Goal: Information Seeking & Learning: Learn about a topic

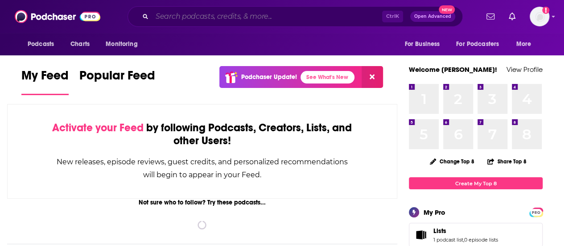
click at [227, 16] on input "Search podcasts, credits, & more..." at bounding box center [267, 16] width 230 height 14
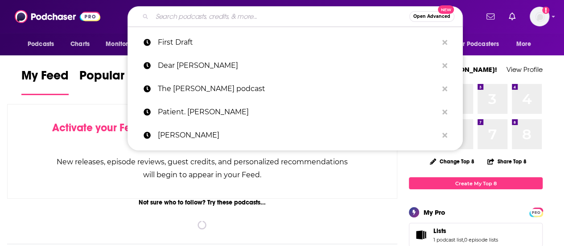
paste input "Every Patient’s Right"
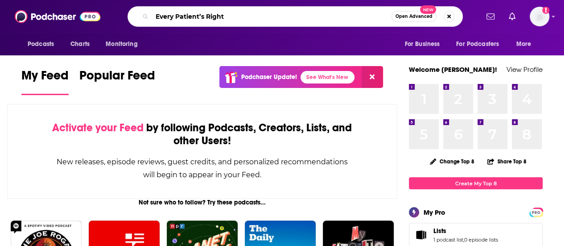
type input "Every Patient’s Right"
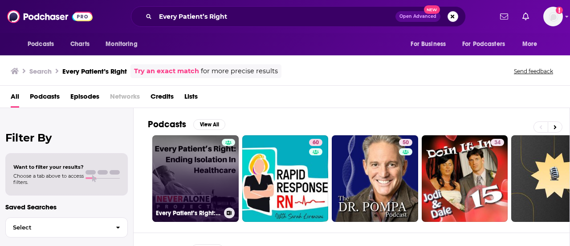
click at [206, 172] on link "Every Patient’s Right: Ending Isolation In Healthcare, a podcast of The NEVER A…" at bounding box center [195, 178] width 86 height 86
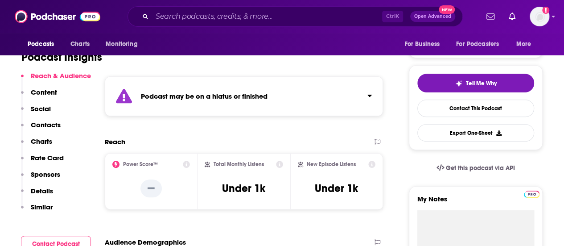
scroll to position [120, 0]
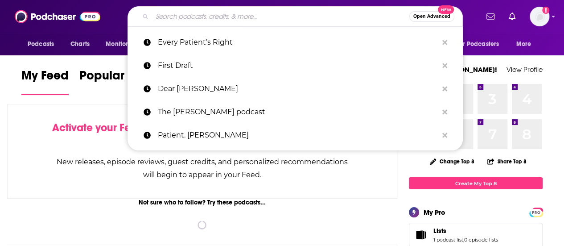
click at [212, 17] on input "Search podcasts, credits, & more..." at bounding box center [280, 16] width 257 height 14
paste input "Every Patient’s Right"
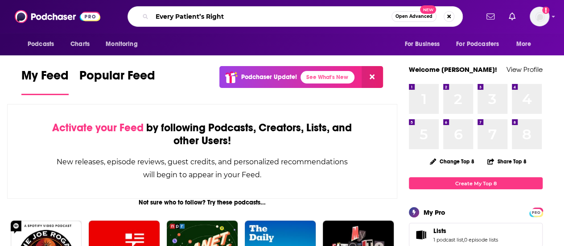
type input "Every Patient’s Right"
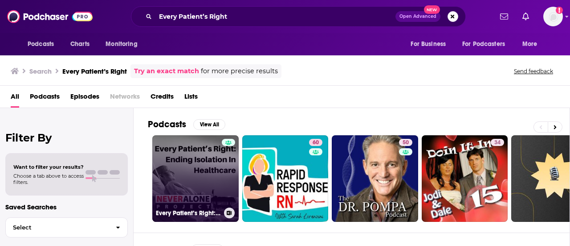
click at [206, 160] on link "Every Patient’s Right: Ending Isolation In Healthcare, a podcast of The NEVER A…" at bounding box center [195, 178] width 86 height 86
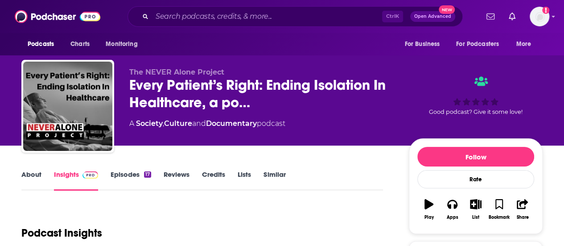
click at [119, 176] on link "Episodes 17" at bounding box center [131, 180] width 41 height 20
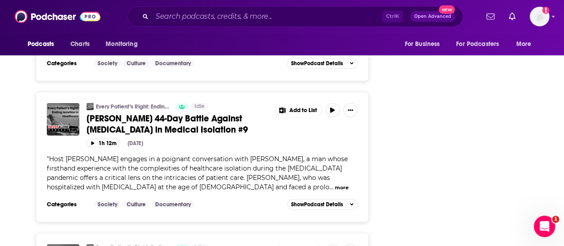
scroll to position [1162, 0]
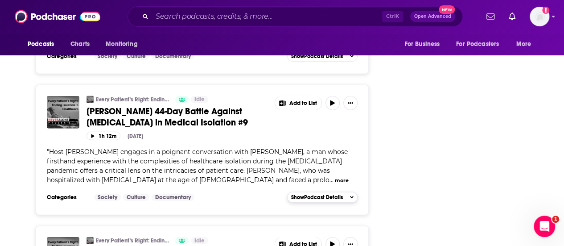
click at [338, 194] on span "Show Podcast Details" at bounding box center [317, 197] width 52 height 6
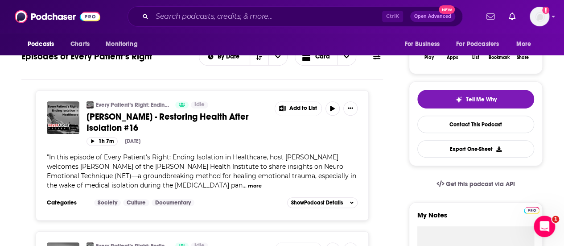
scroll to position [163, 0]
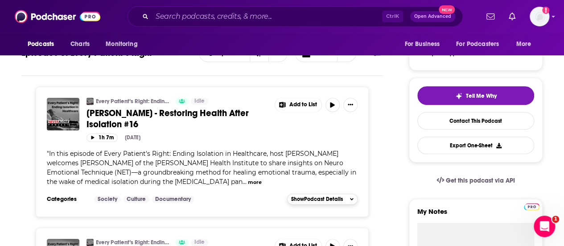
click at [327, 196] on span "Show Podcast Details" at bounding box center [317, 199] width 52 height 6
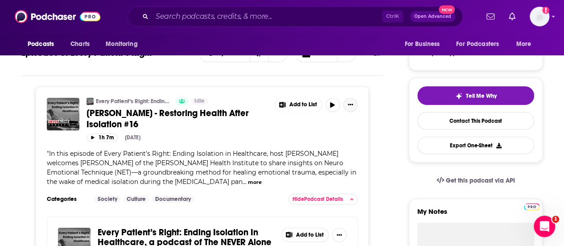
click at [348, 104] on icon "Show More Button" at bounding box center [350, 104] width 5 height 1
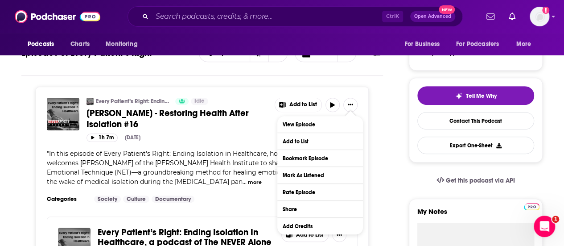
click at [197, 169] on span "In this episode of Every Patient's Right: Ending Isolation in Healthcare, host …" at bounding box center [201, 167] width 309 height 36
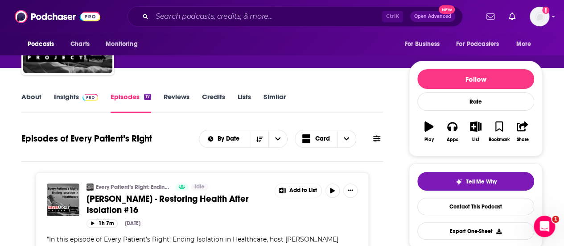
scroll to position [66, 0]
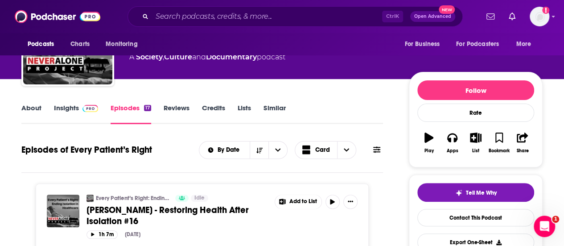
click at [66, 107] on link "Insights" at bounding box center [76, 113] width 44 height 20
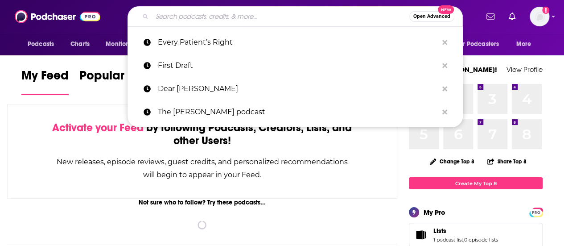
click at [230, 17] on input "Search podcasts, credits, & more..." at bounding box center [280, 16] width 257 height 14
paste input "She Discovered Podcast"
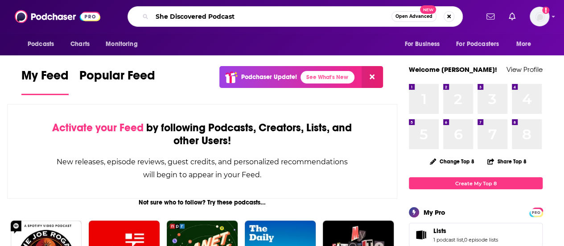
type input "She Discovered Podcast"
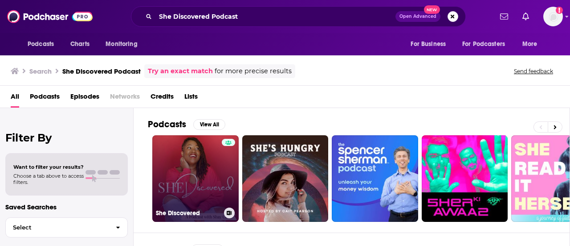
click at [213, 163] on link "She Discovered" at bounding box center [195, 178] width 86 height 86
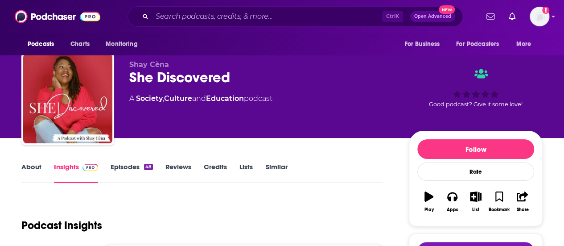
scroll to position [13, 0]
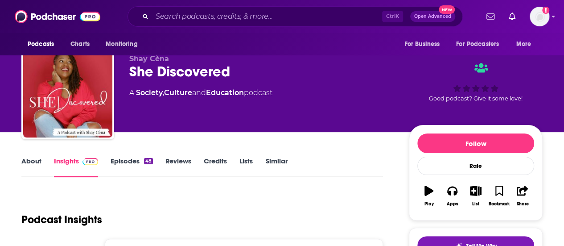
click at [116, 160] on link "Episodes 48" at bounding box center [132, 166] width 42 height 20
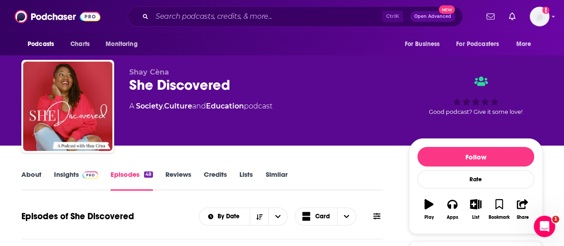
click at [33, 173] on link "About" at bounding box center [31, 180] width 20 height 20
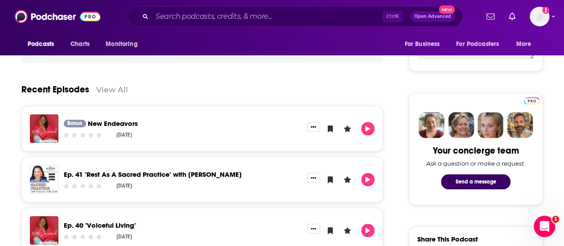
scroll to position [123, 0]
